Goal: Task Accomplishment & Management: Manage account settings

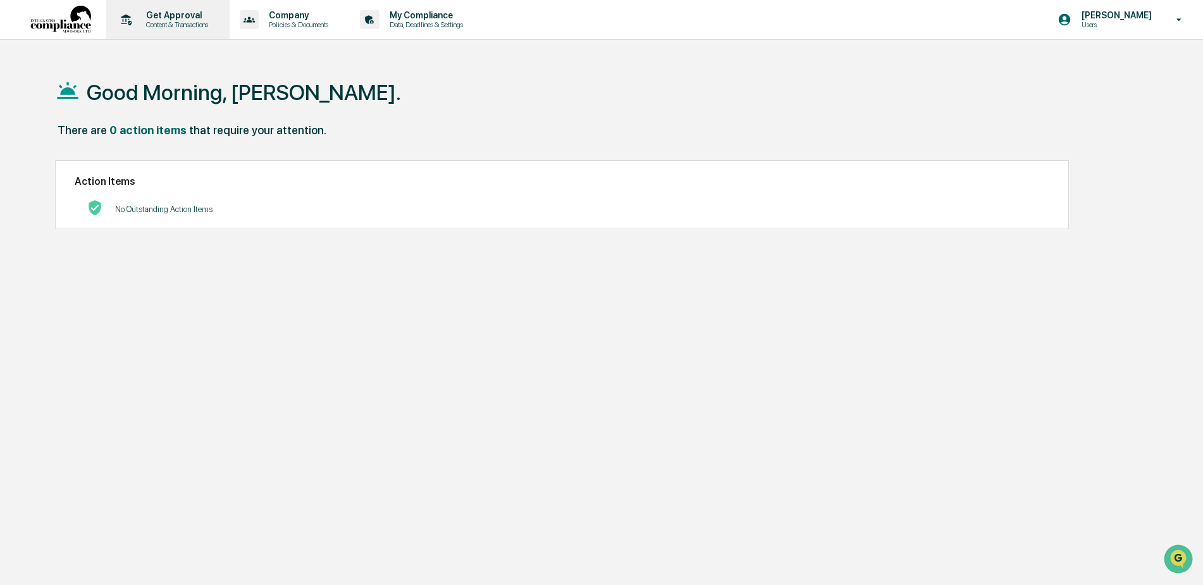
click at [175, 22] on p "Content & Transactions" at bounding box center [175, 24] width 78 height 9
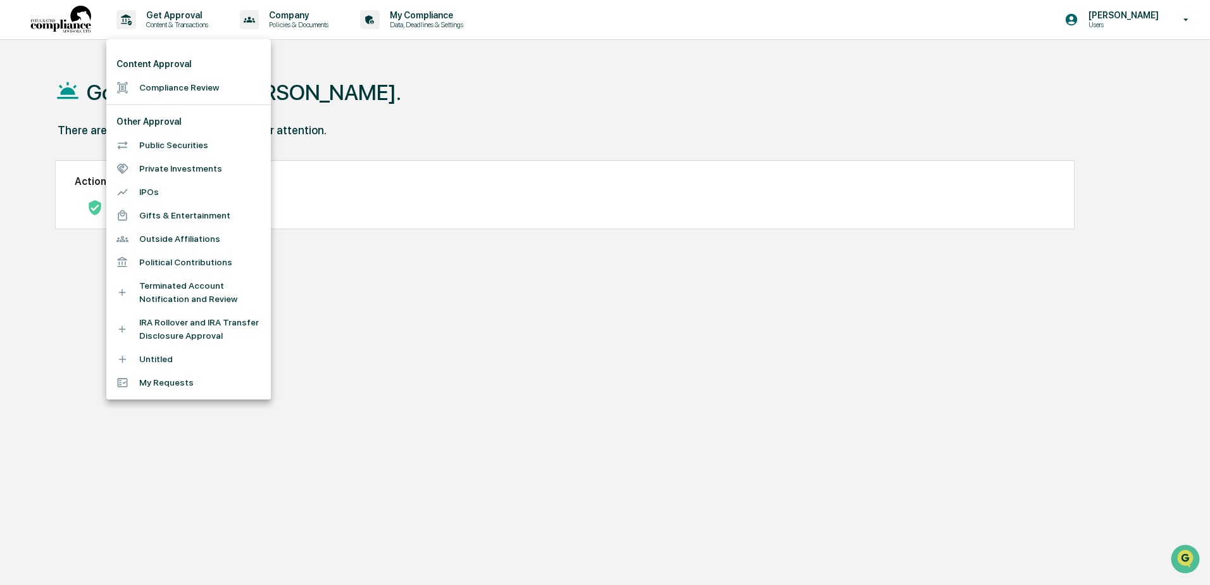
click at [182, 93] on li "Compliance Review" at bounding box center [188, 87] width 164 height 23
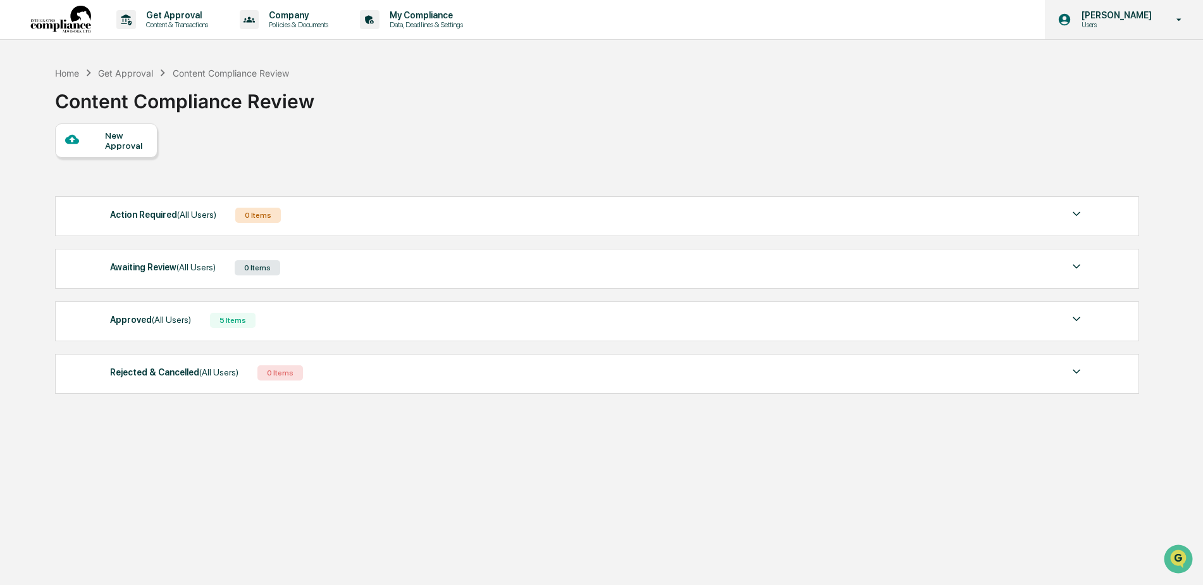
click at [1121, 22] on p "Users" at bounding box center [1115, 24] width 87 height 9
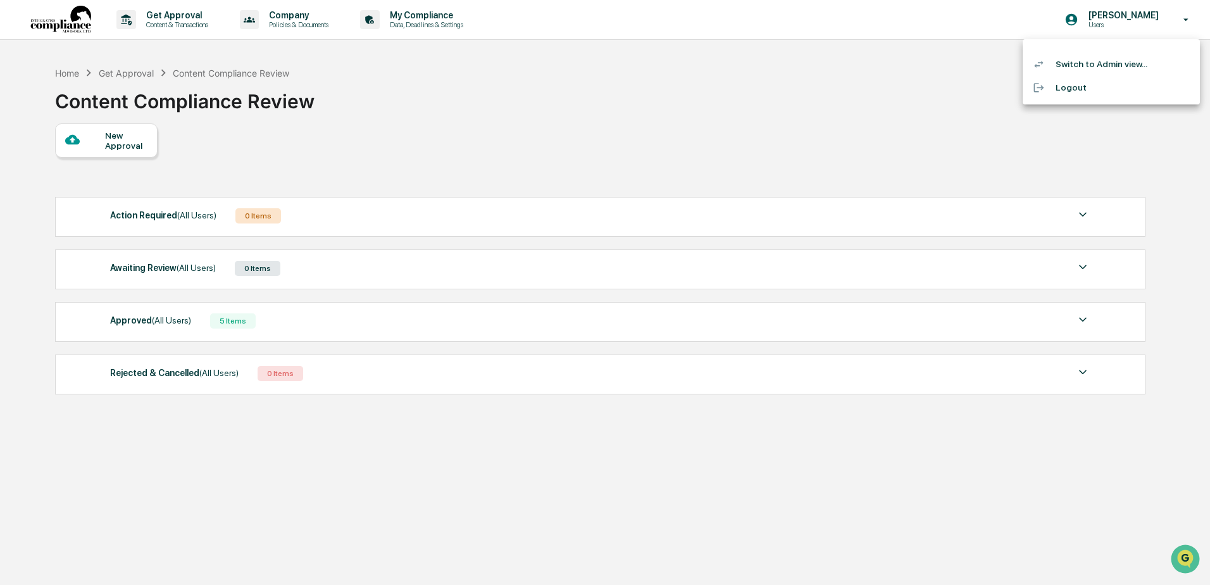
click at [1117, 63] on li "Switch to Admin view..." at bounding box center [1110, 64] width 177 height 23
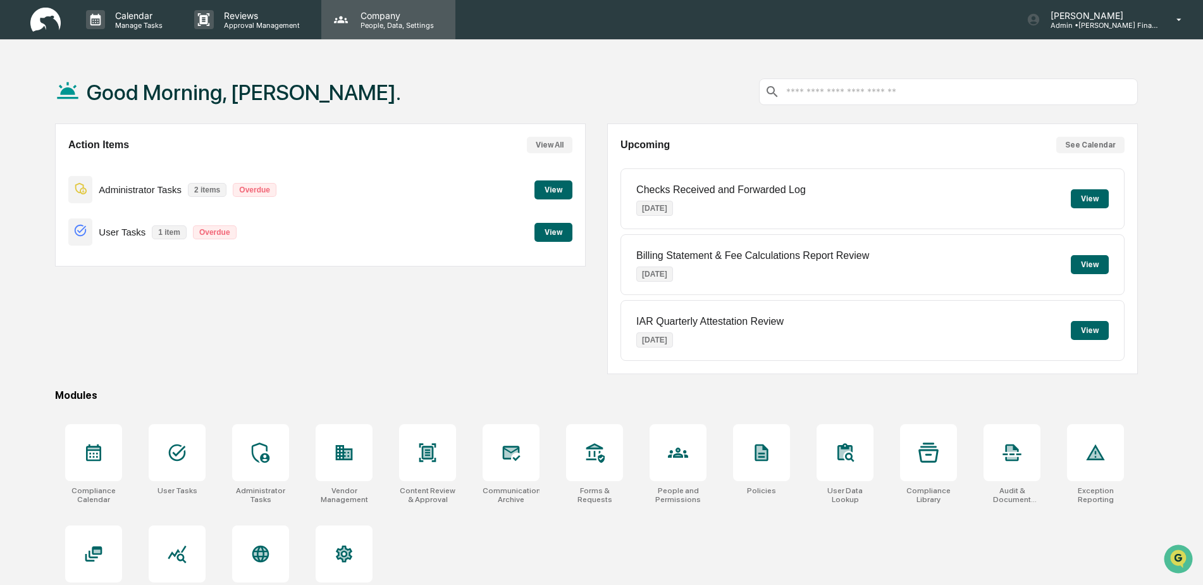
click at [388, 26] on p "People, Data, Settings" at bounding box center [395, 25] width 90 height 9
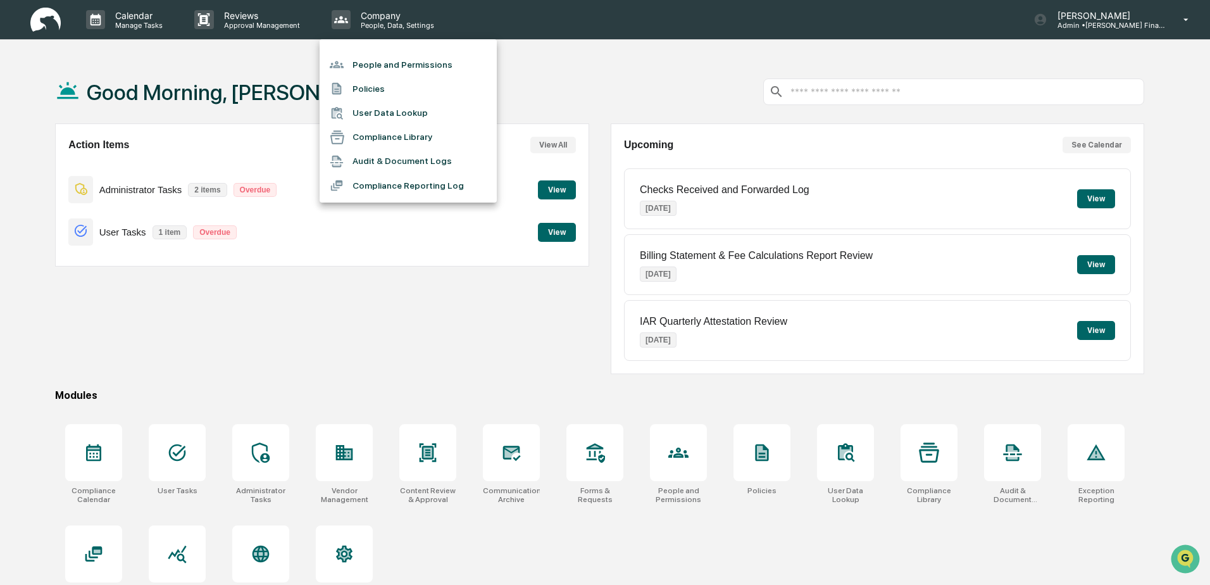
click at [397, 64] on li "People and Permissions" at bounding box center [407, 65] width 177 height 24
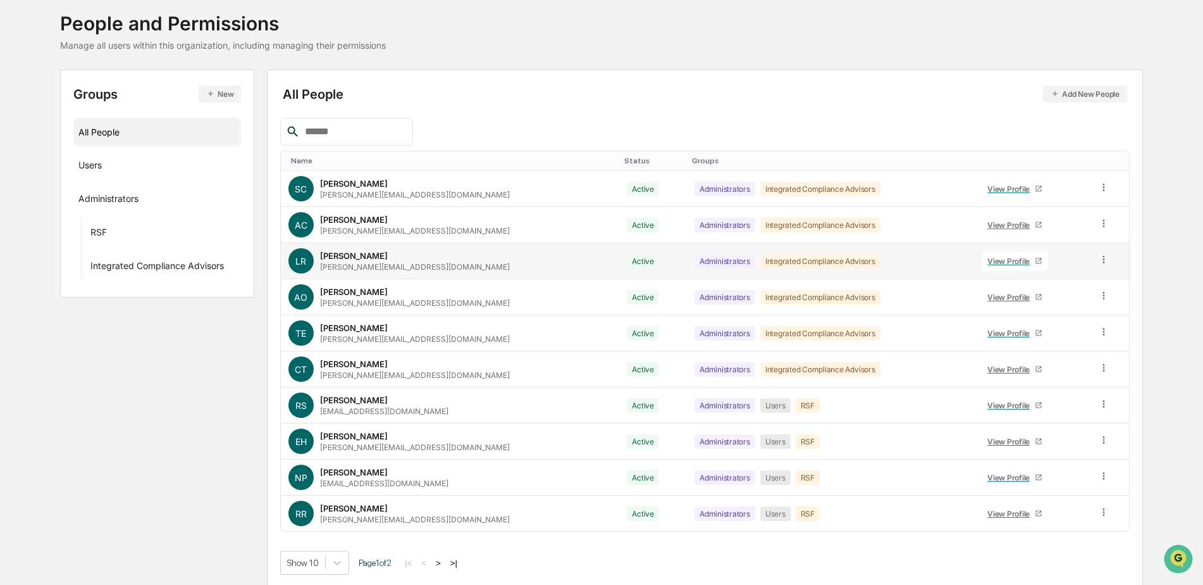
scroll to position [76, 0]
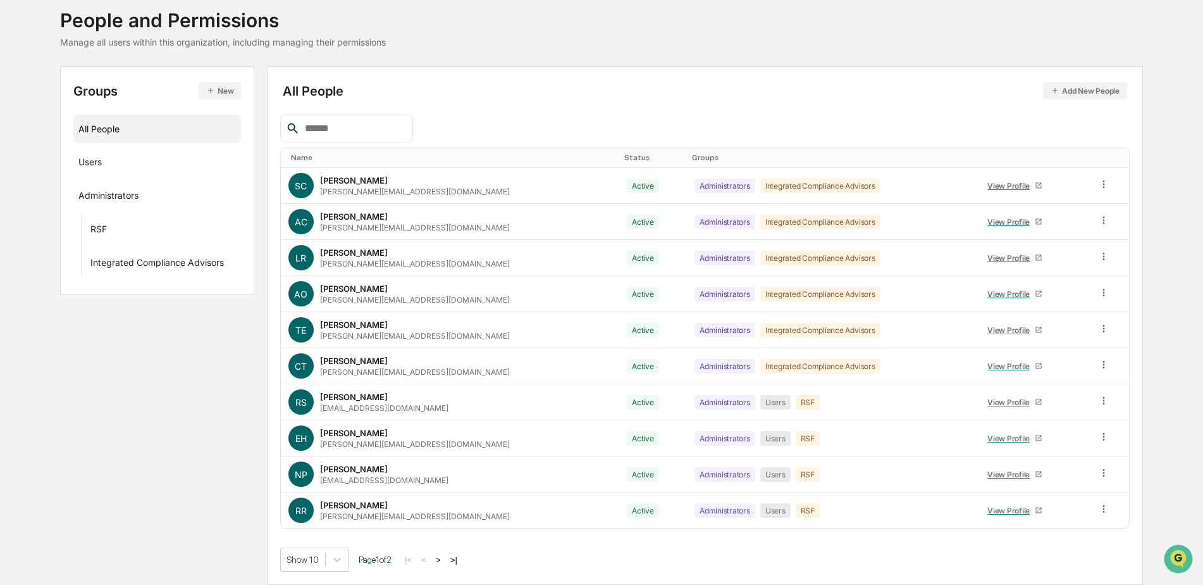
click at [445, 556] on button ">" at bounding box center [438, 559] width 13 height 11
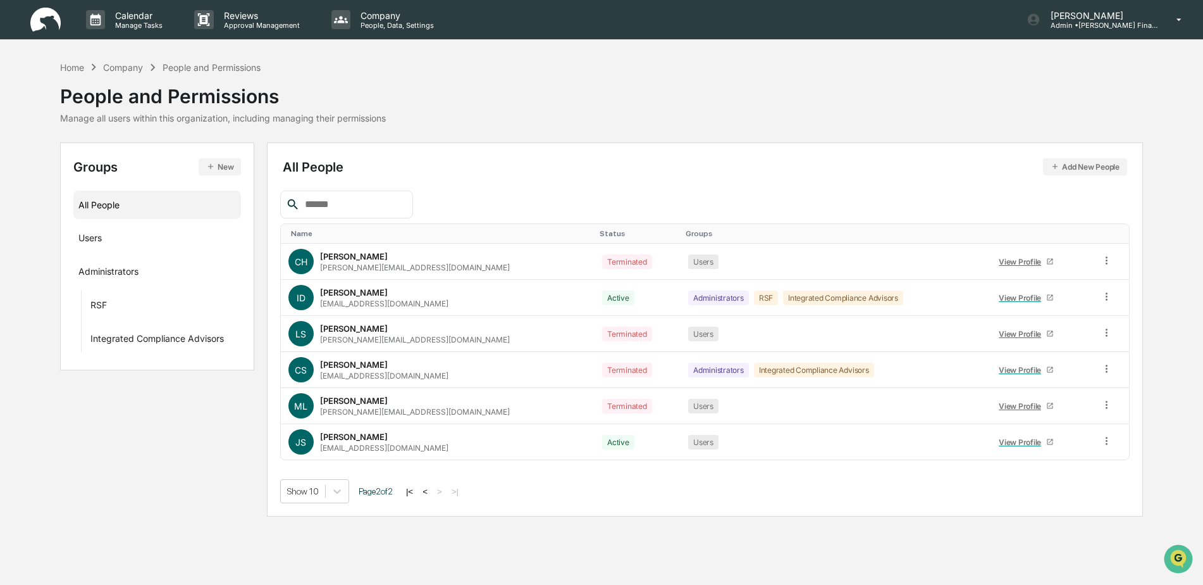
scroll to position [0, 0]
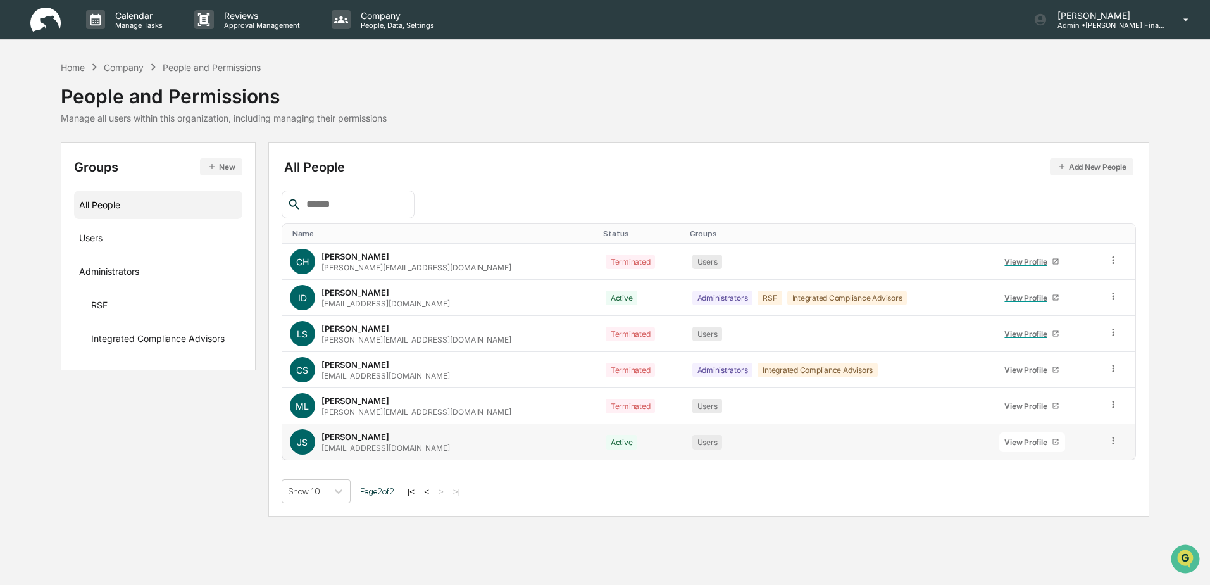
click at [1017, 440] on div "View Profile" at bounding box center [1027, 441] width 47 height 9
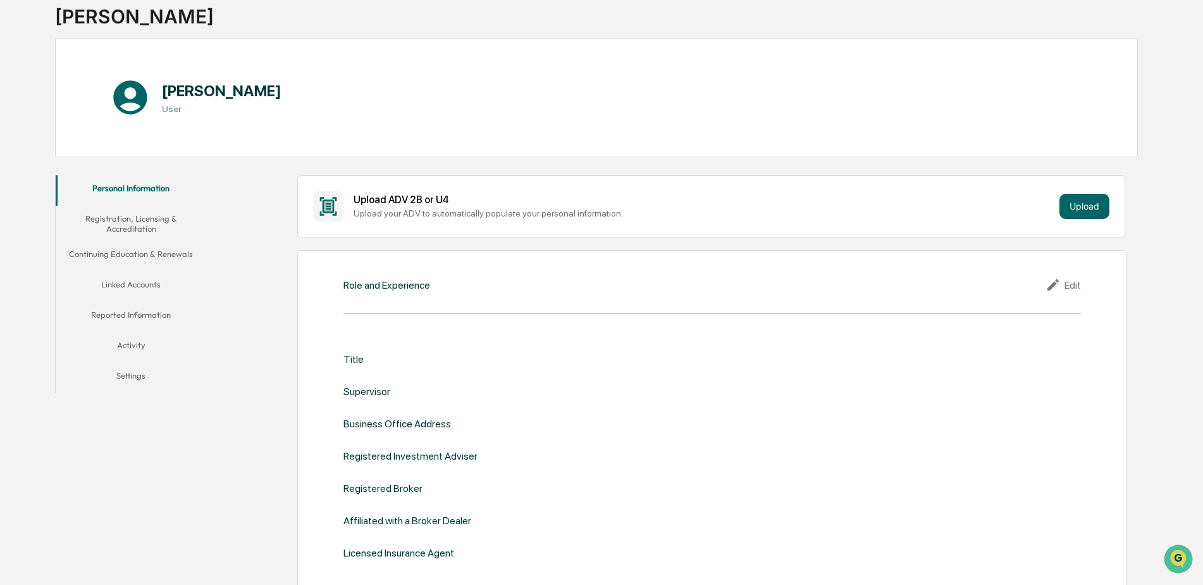
scroll to position [127, 0]
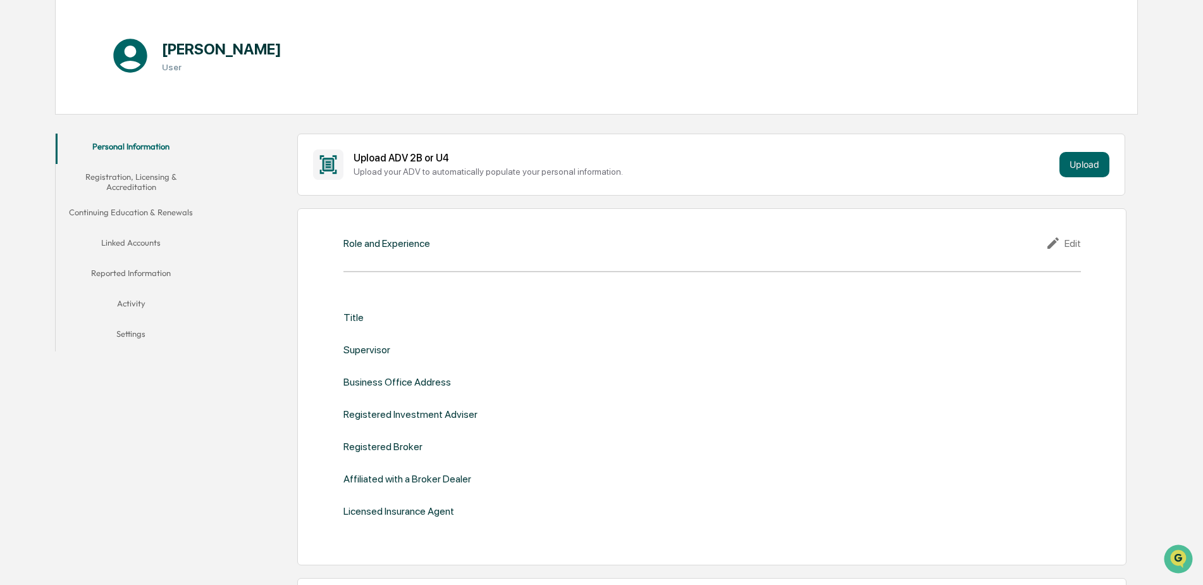
click at [133, 336] on button "Settings" at bounding box center [131, 336] width 151 height 30
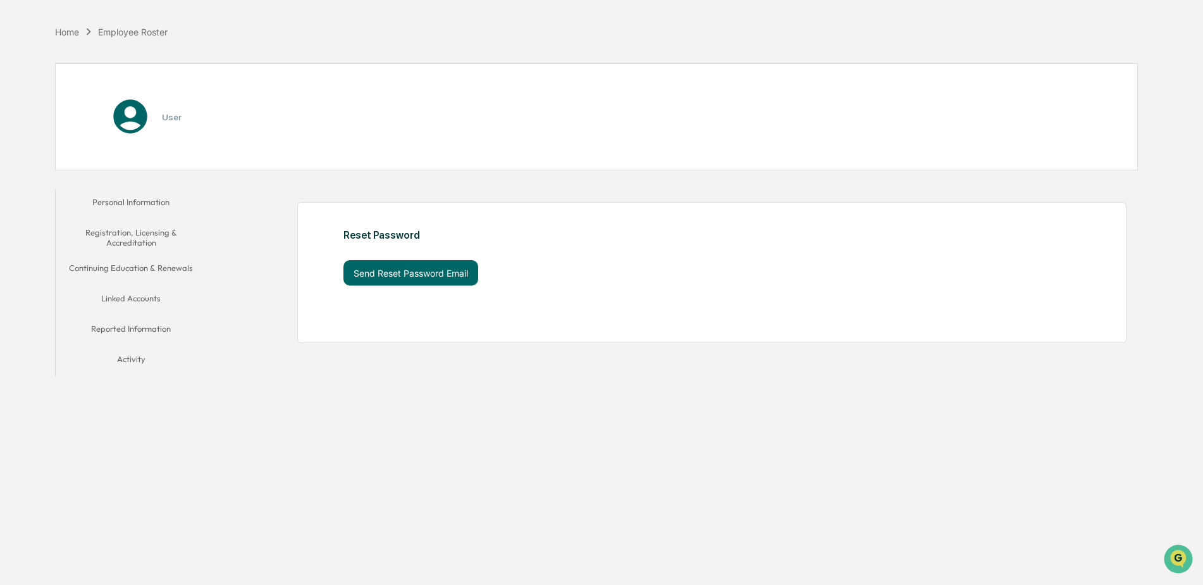
scroll to position [60, 0]
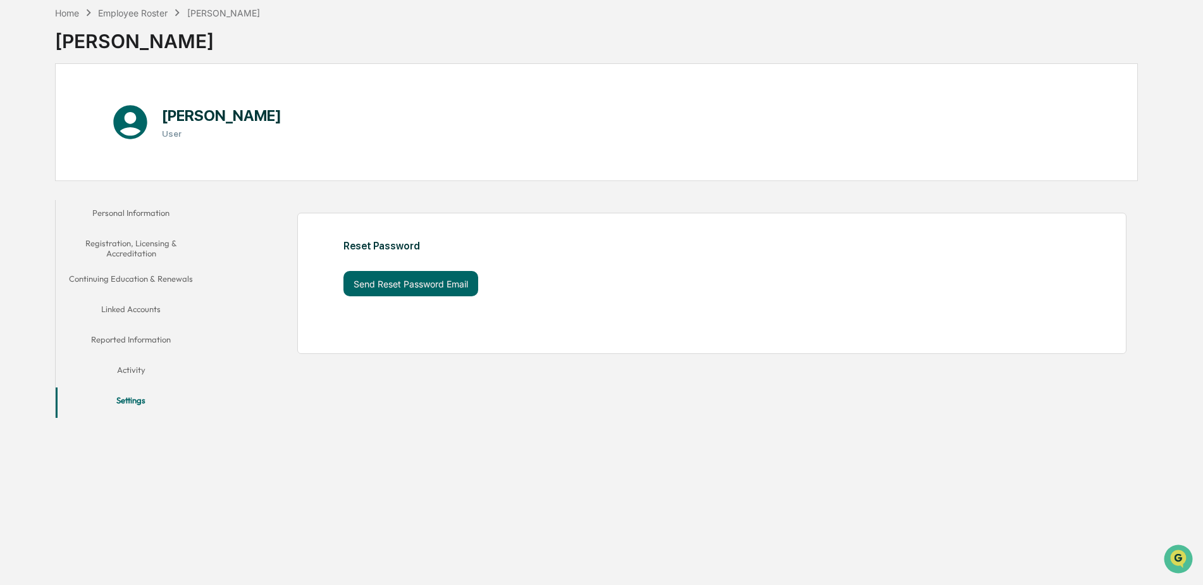
click at [144, 202] on button "Personal Information" at bounding box center [131, 215] width 151 height 30
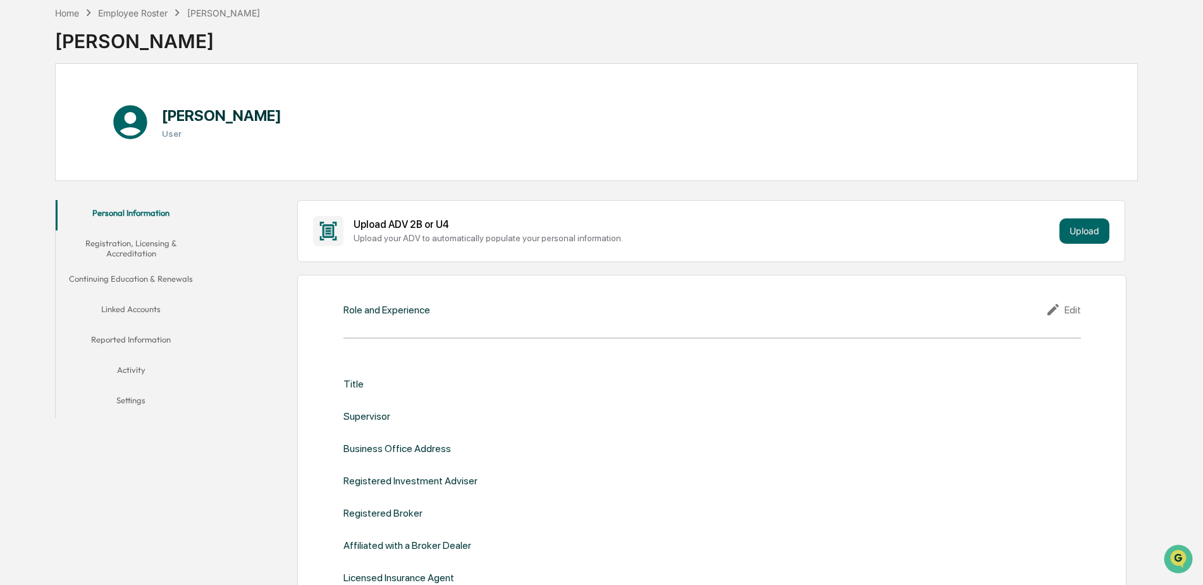
click at [144, 242] on button "Registration, Licensing & Accreditation" at bounding box center [131, 248] width 151 height 36
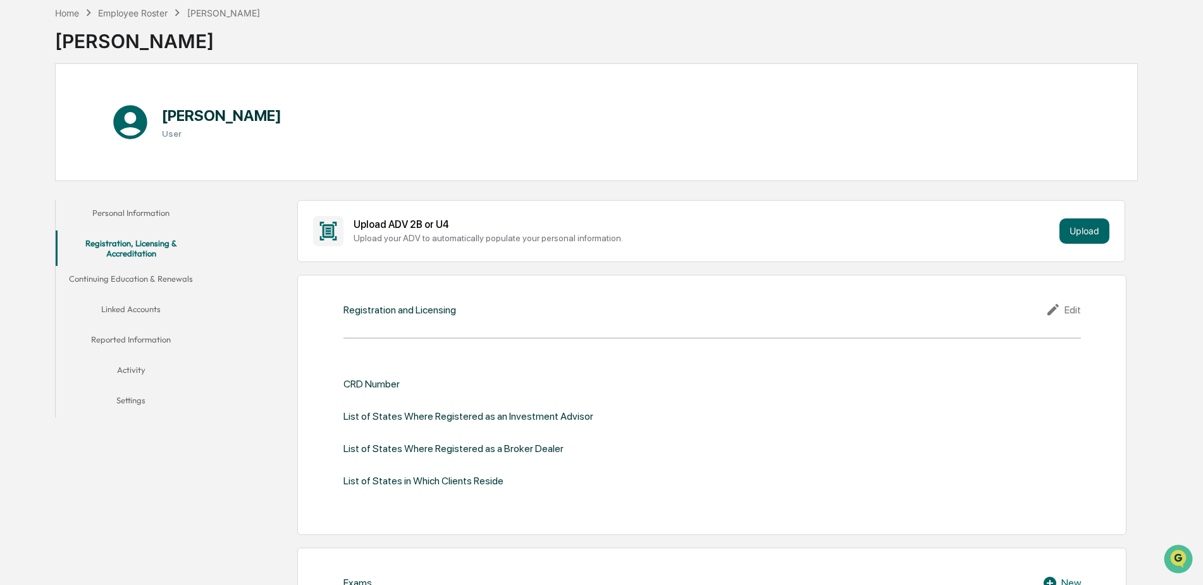
click at [148, 278] on button "Continuing Education & Renewals" at bounding box center [131, 281] width 151 height 30
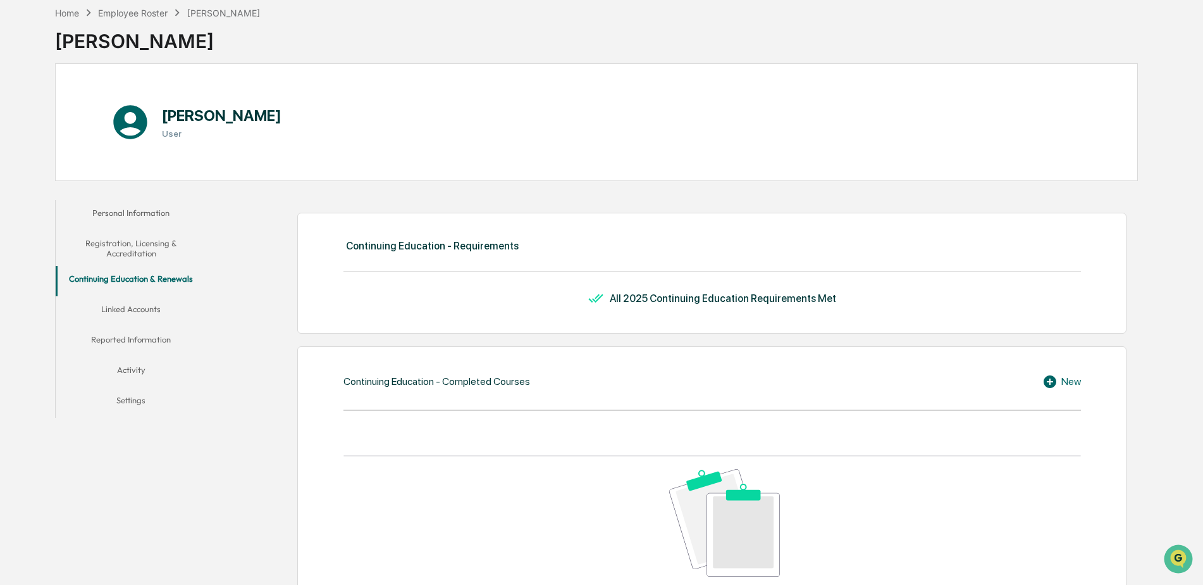
click at [146, 340] on button "Reported Information" at bounding box center [131, 341] width 151 height 30
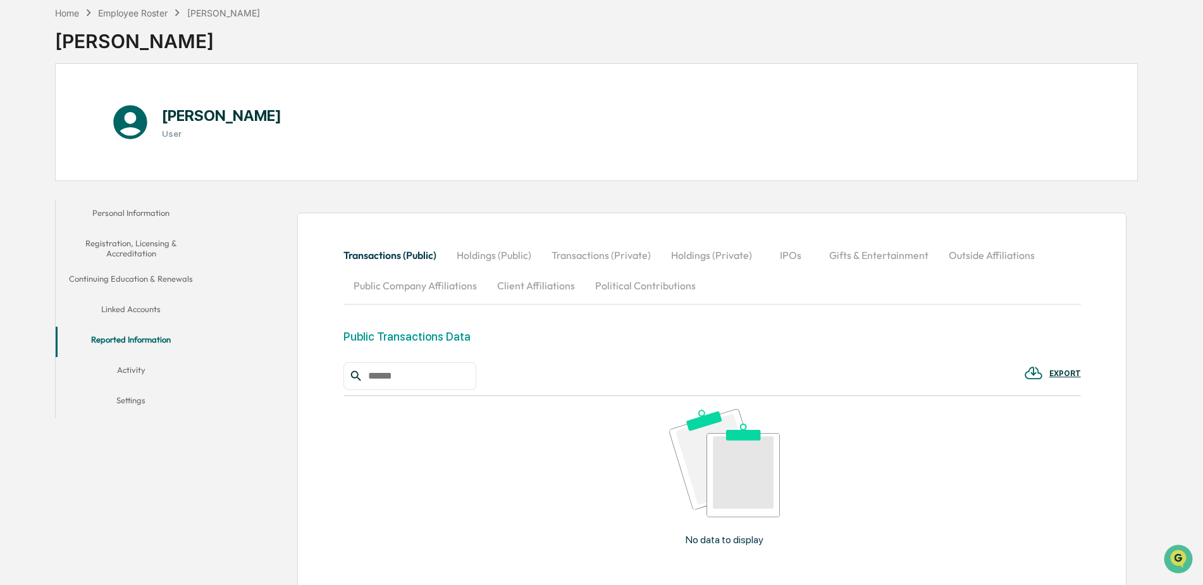
click at [138, 366] on button "Activity" at bounding box center [131, 372] width 151 height 30
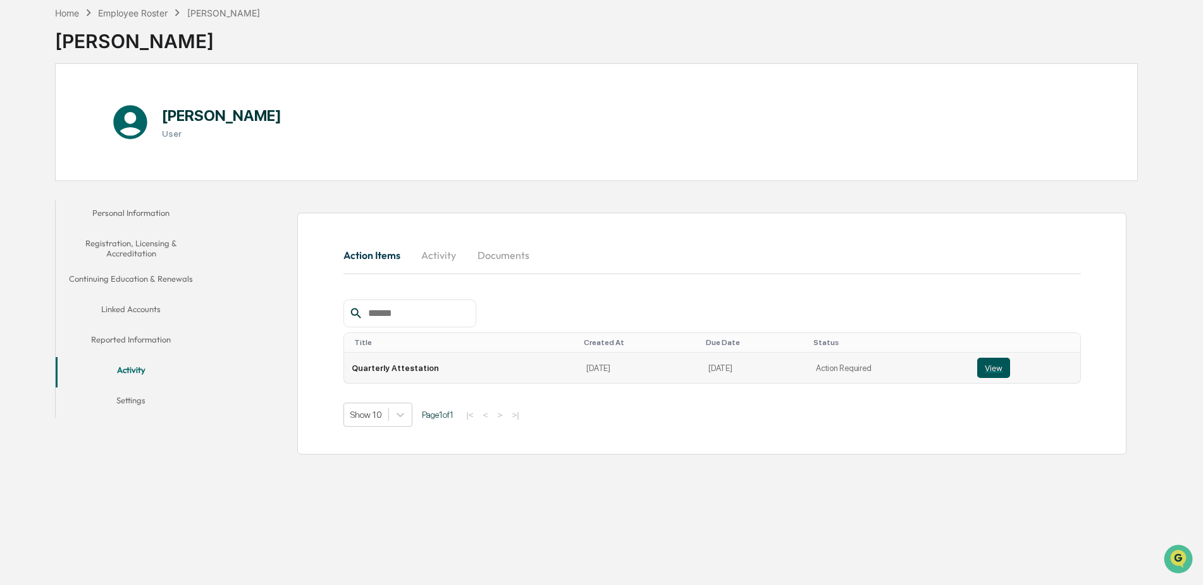
click at [993, 369] on button "View" at bounding box center [993, 367] width 33 height 20
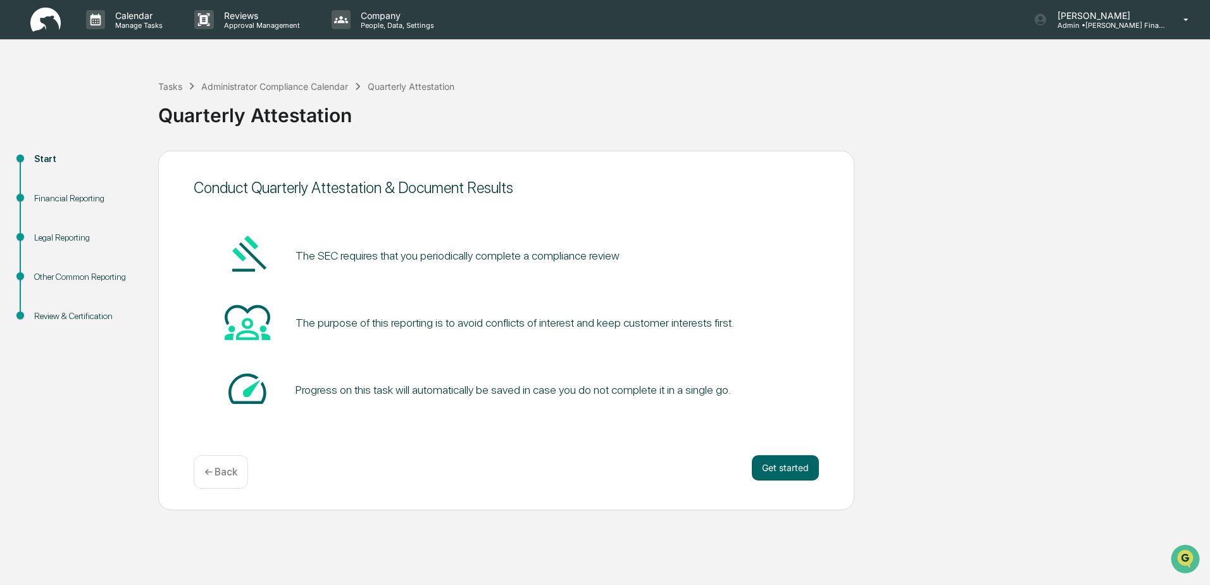
click at [218, 471] on p "← Back" at bounding box center [220, 472] width 33 height 12
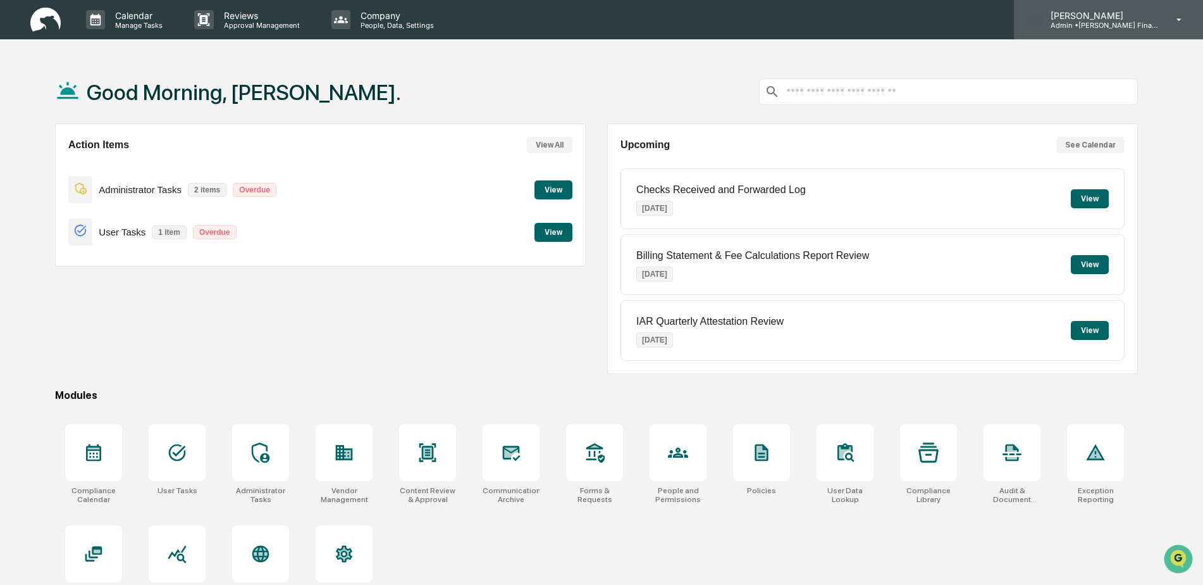
click at [1180, 25] on icon at bounding box center [1179, 20] width 22 height 12
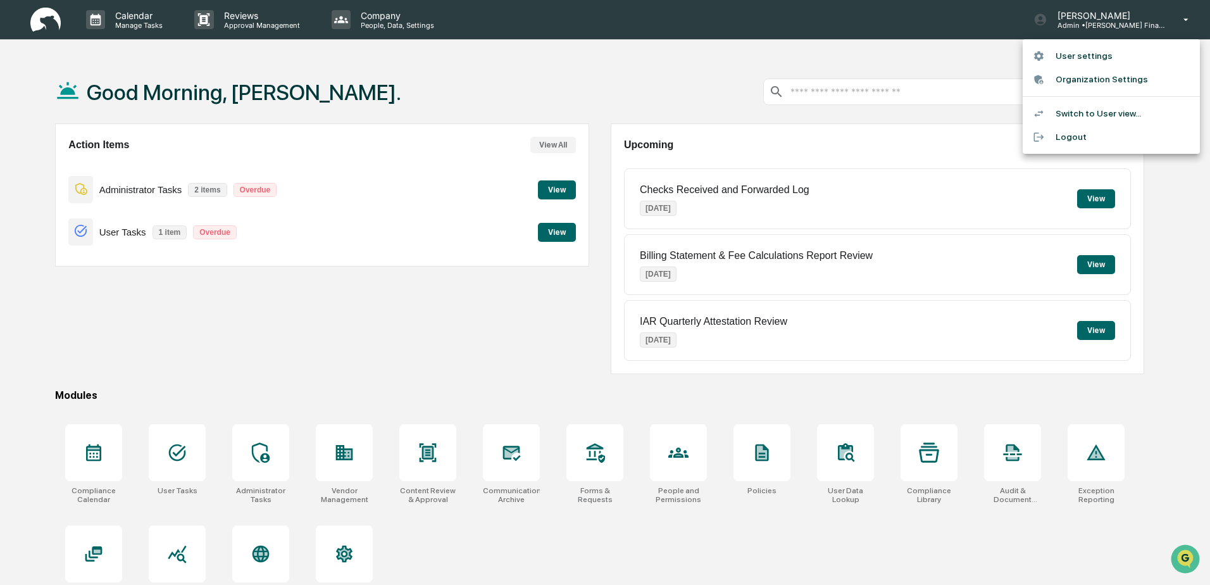
click at [1070, 139] on li "Logout" at bounding box center [1110, 136] width 177 height 23
